Goal: Find specific page/section: Find specific page/section

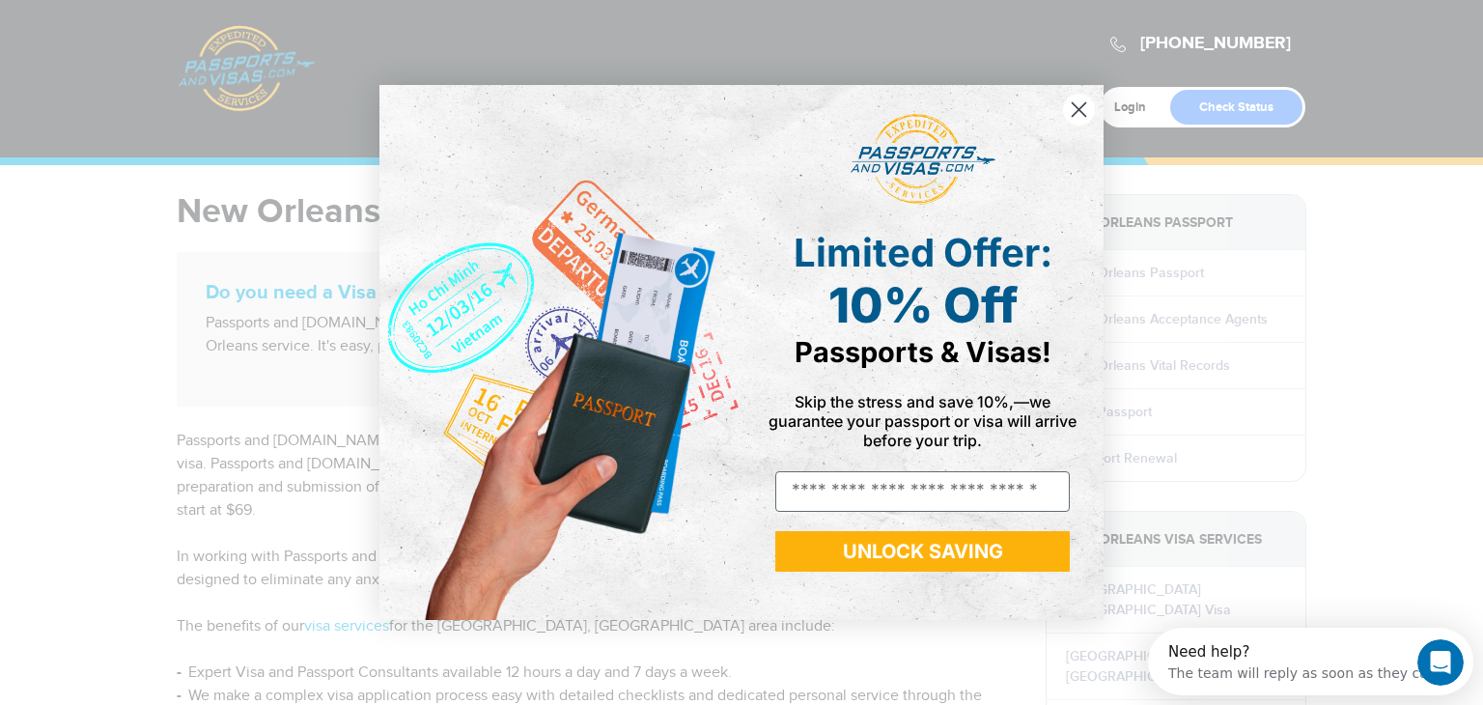
click at [1084, 107] on circle "Close dialog" at bounding box center [1079, 110] width 32 height 32
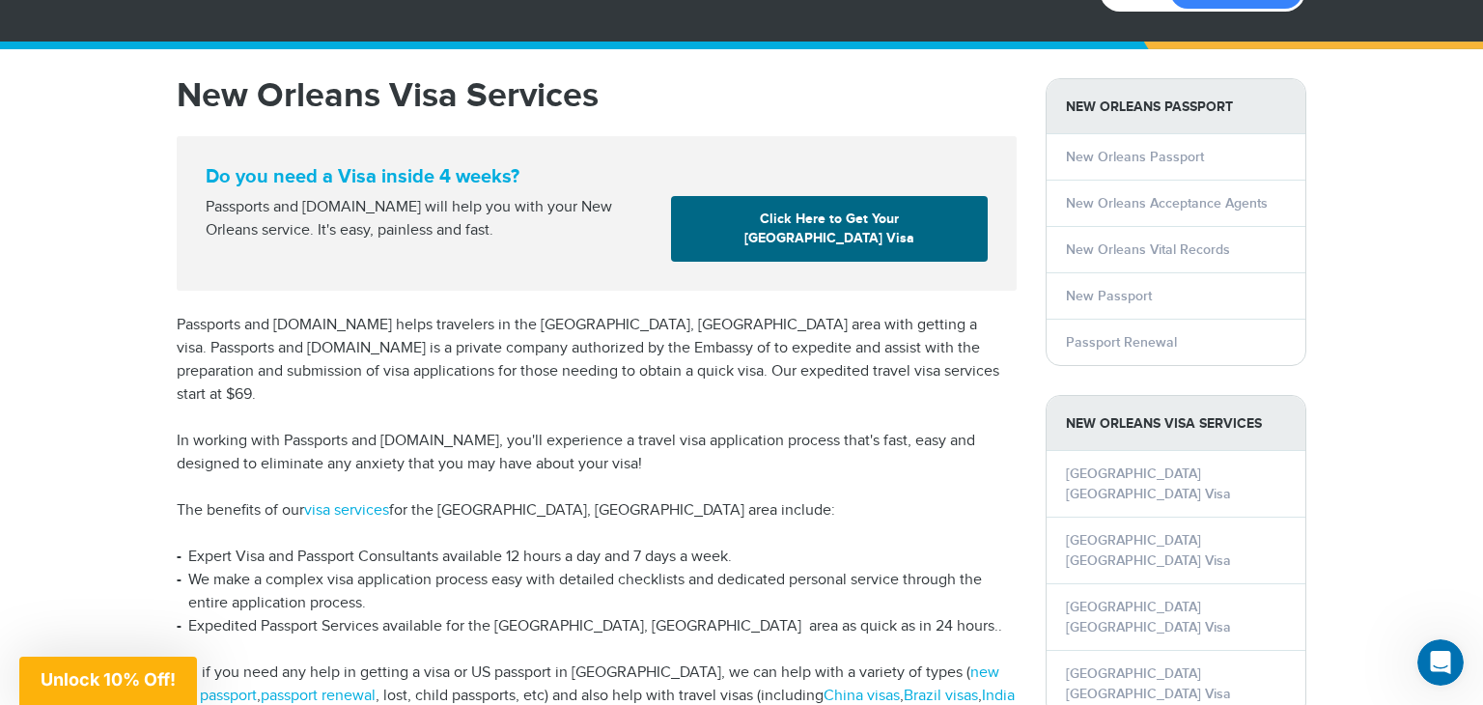
scroll to position [114, 0]
